Goal: Transaction & Acquisition: Download file/media

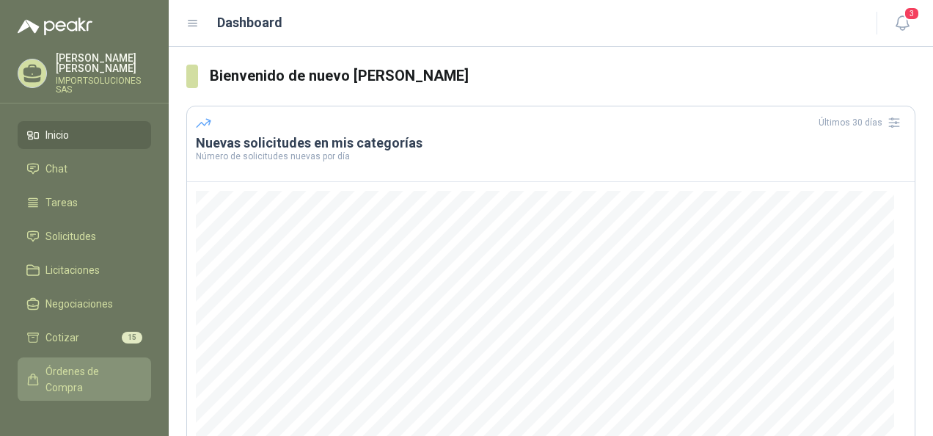
click at [68, 379] on span "Órdenes de Compra" at bounding box center [91, 379] width 92 height 32
click at [81, 363] on span "Órdenes de Compra" at bounding box center [91, 379] width 92 height 32
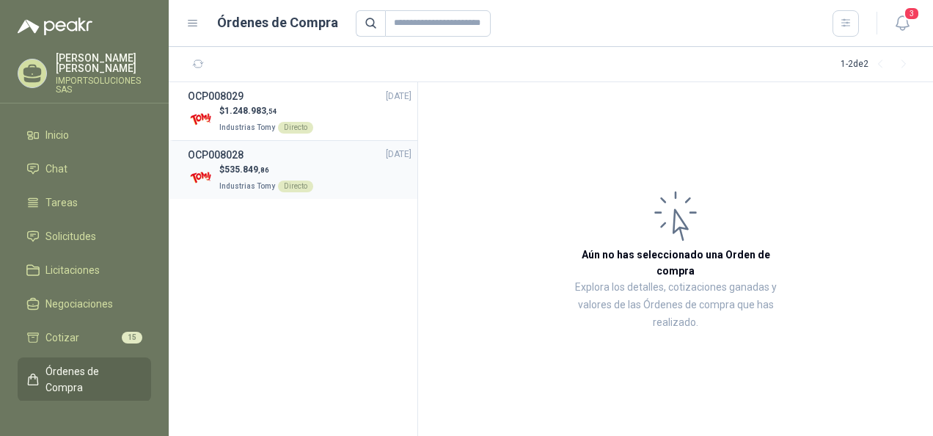
click at [260, 167] on span ",86" at bounding box center [263, 170] width 11 height 8
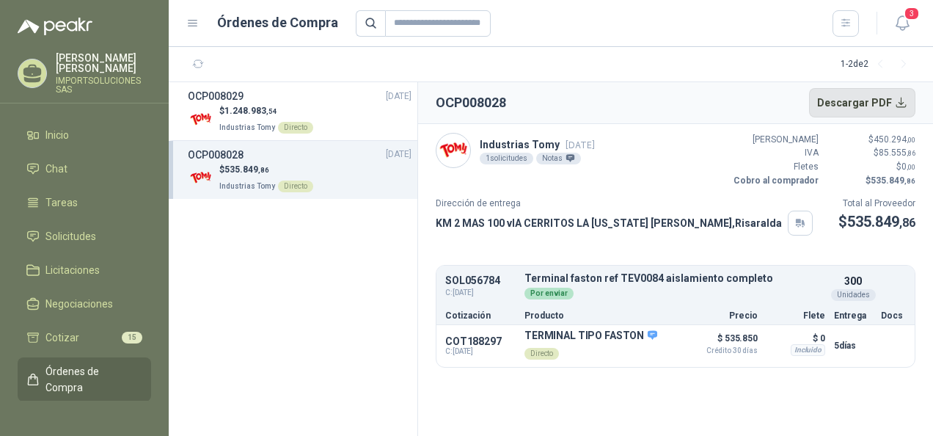
click at [899, 106] on button "Descargar PDF" at bounding box center [862, 102] width 107 height 29
click at [315, 119] on div "$ 1.248.983 ,54 Industrias Tomy Directo" at bounding box center [300, 119] width 224 height 30
click at [260, 117] on p "$ 1.248.983 ,54" at bounding box center [266, 111] width 94 height 14
click at [305, 123] on div "Directo" at bounding box center [295, 128] width 35 height 12
click at [227, 123] on span "Industrias Tomy" at bounding box center [247, 127] width 56 height 8
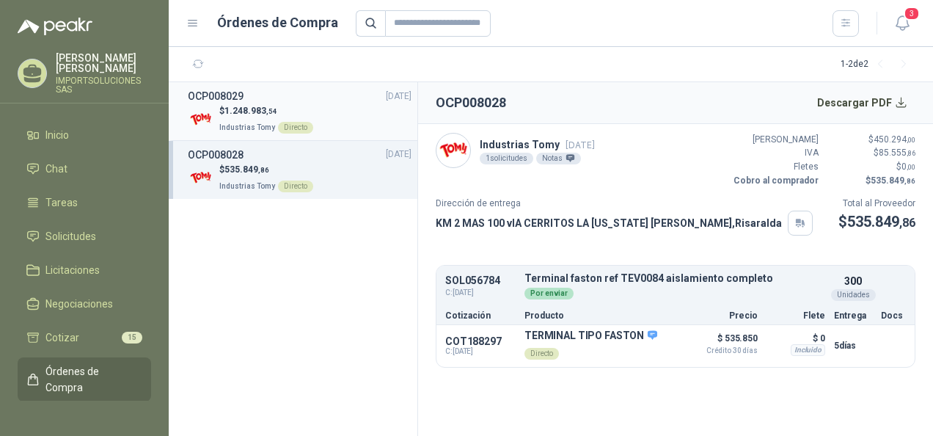
click at [206, 117] on img at bounding box center [201, 119] width 26 height 26
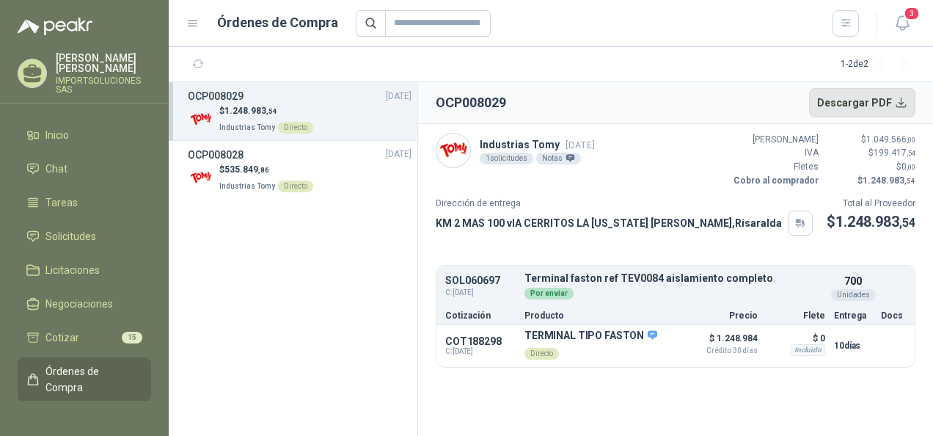
click at [898, 101] on button "Descargar PDF" at bounding box center [862, 102] width 107 height 29
